Goal: Find specific fact: Find specific fact

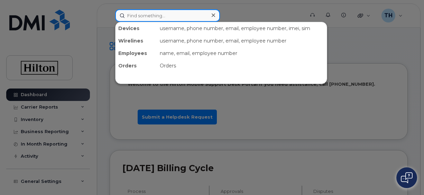
click at [182, 16] on input at bounding box center [167, 15] width 105 height 12
paste input "[PHONE_NUMBER]"
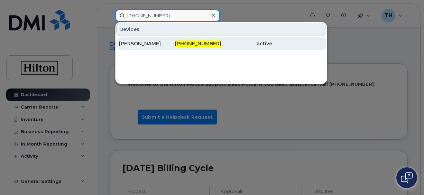
type input "[PHONE_NUMBER]"
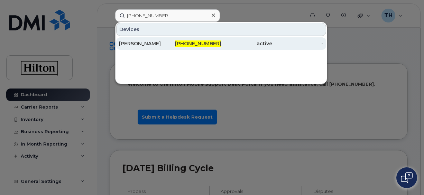
click at [187, 41] on span "571-419-7056" at bounding box center [198, 43] width 46 height 6
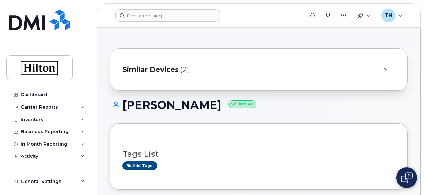
scroll to position [170, 0]
